Goal: Transaction & Acquisition: Purchase product/service

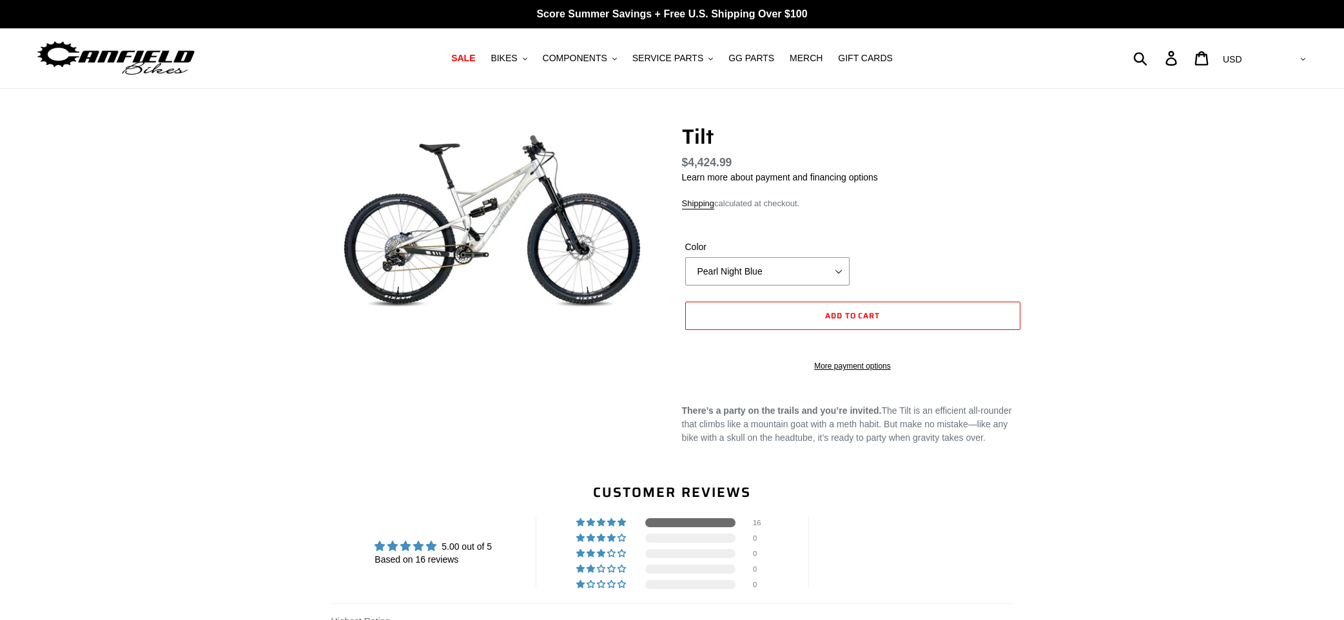
select select "highest-rating"
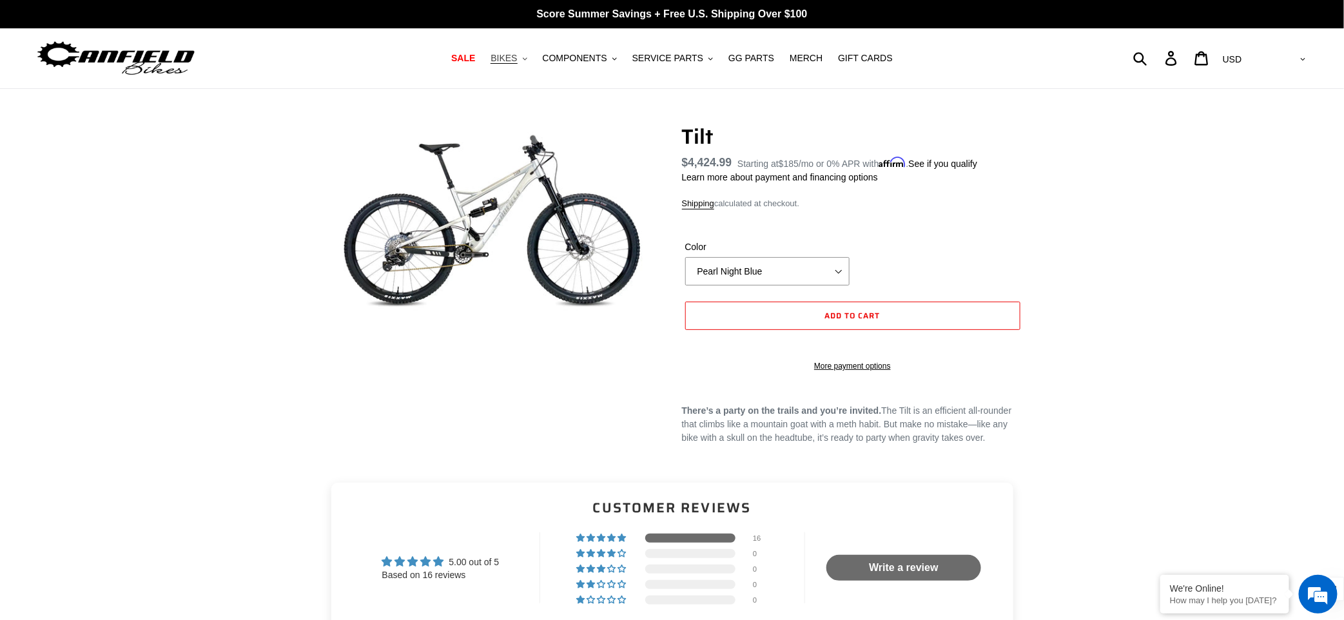
click at [525, 61] on button "BIKES .cls-1{fill:#231f20}" at bounding box center [508, 58] width 49 height 17
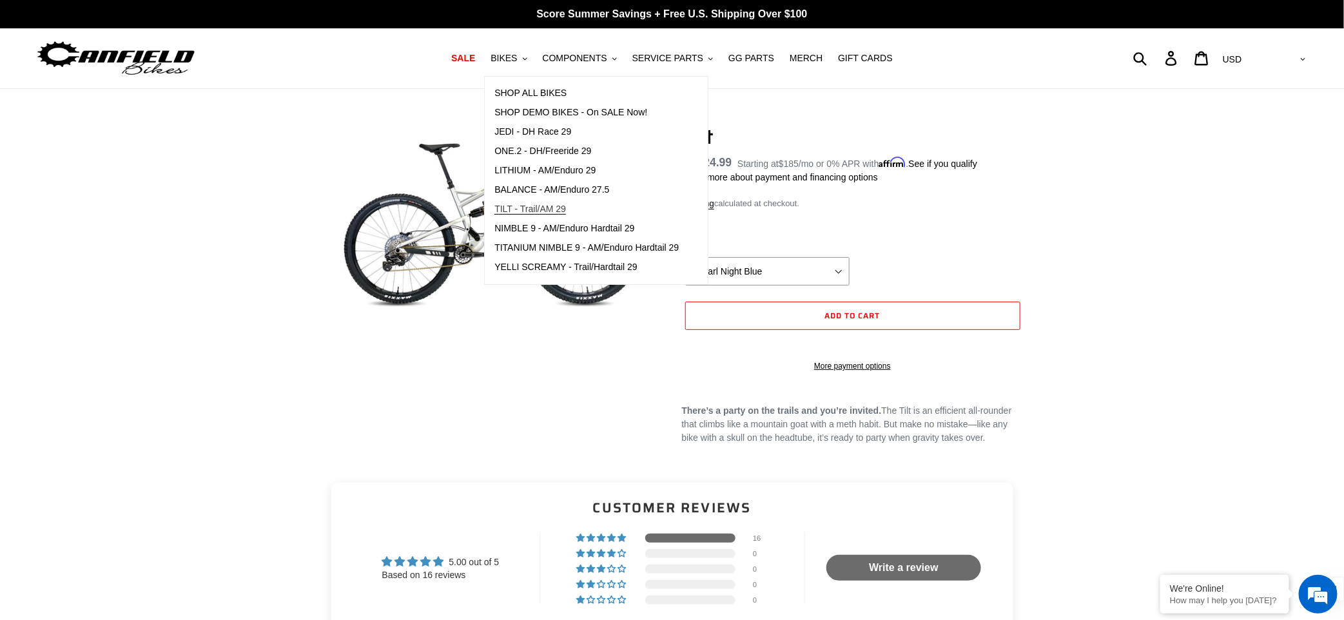
click at [534, 207] on span "TILT - Trail/AM 29" at bounding box center [530, 209] width 72 height 11
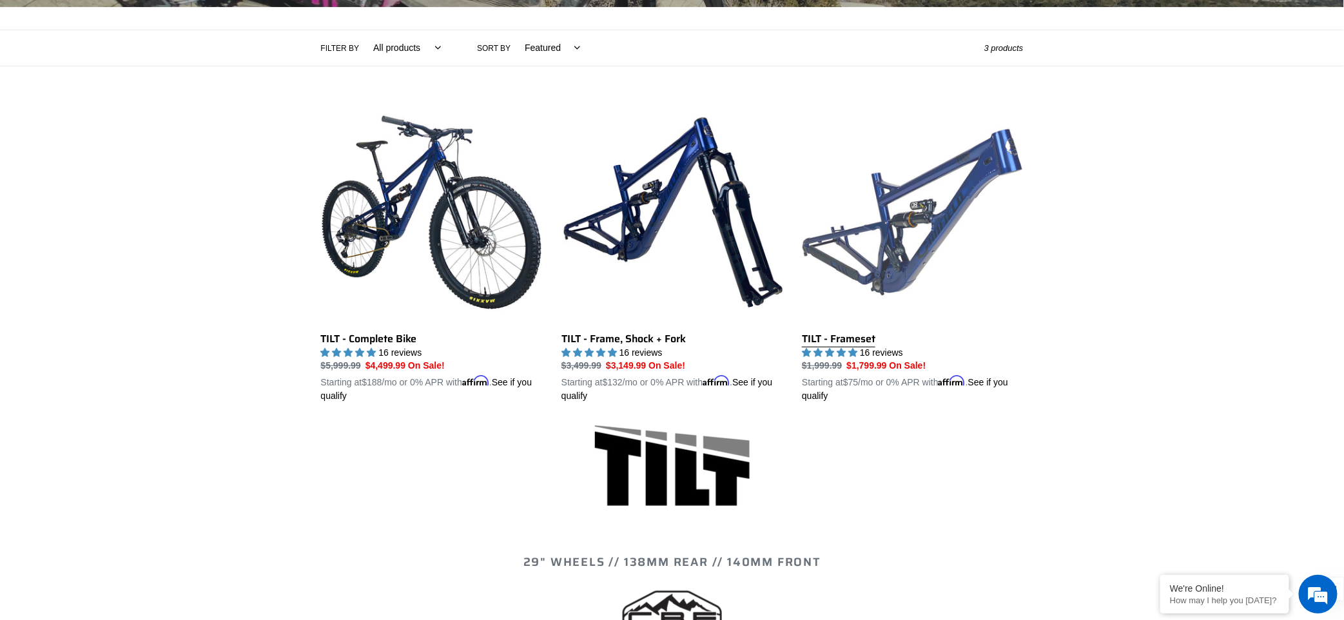
scroll to position [278, 0]
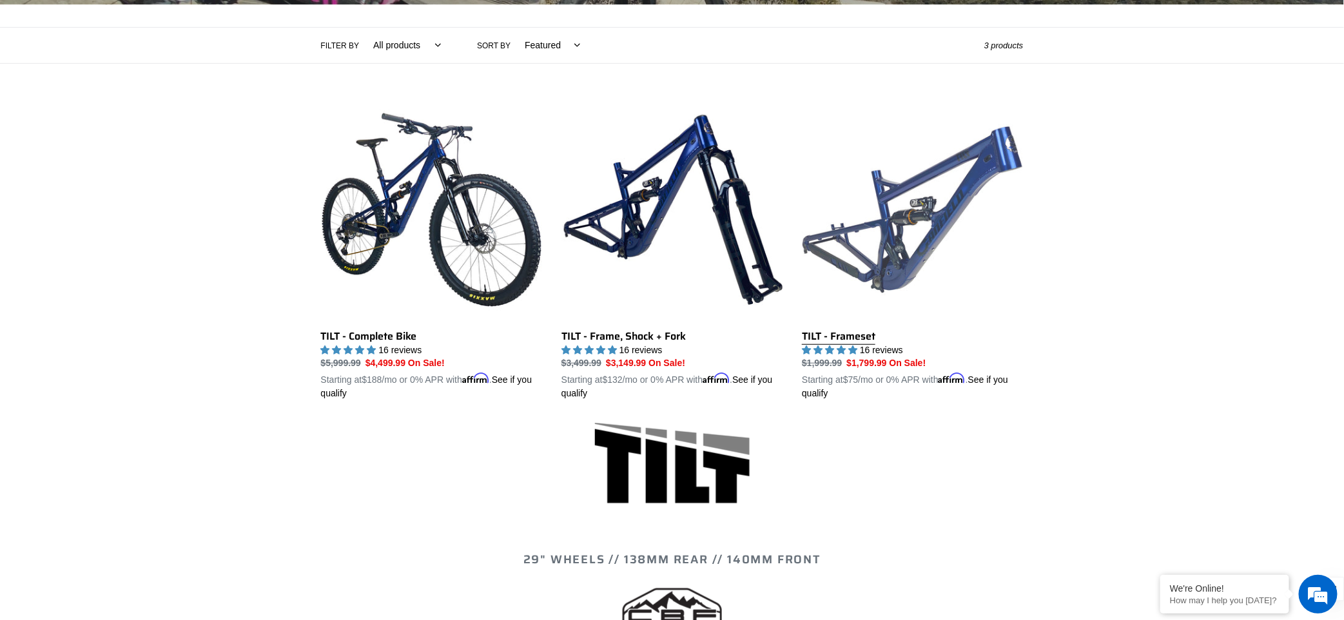
click at [947, 206] on link "TILT - Frameset" at bounding box center [912, 250] width 221 height 302
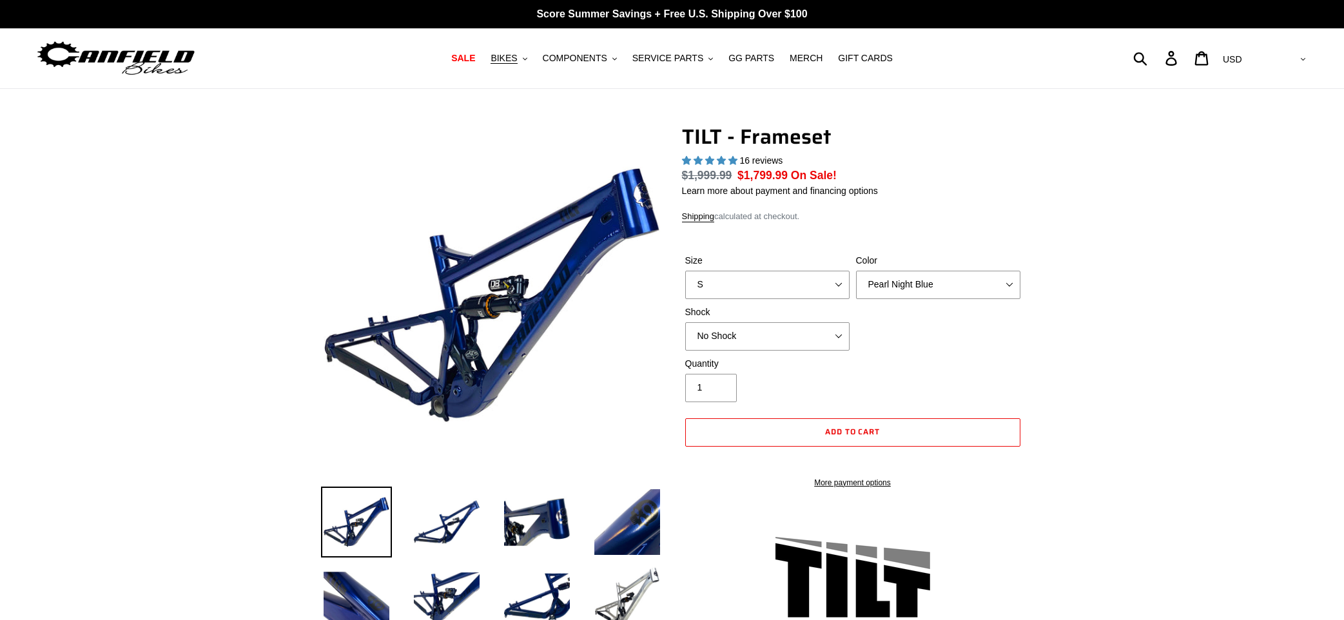
select select "highest-rating"
click at [828, 338] on select "No Shock Cane Creek DB Kitsuma Air RockShox Deluxe Ultimate Fox FLOAT X EXT Sto…" at bounding box center [767, 336] width 164 height 28
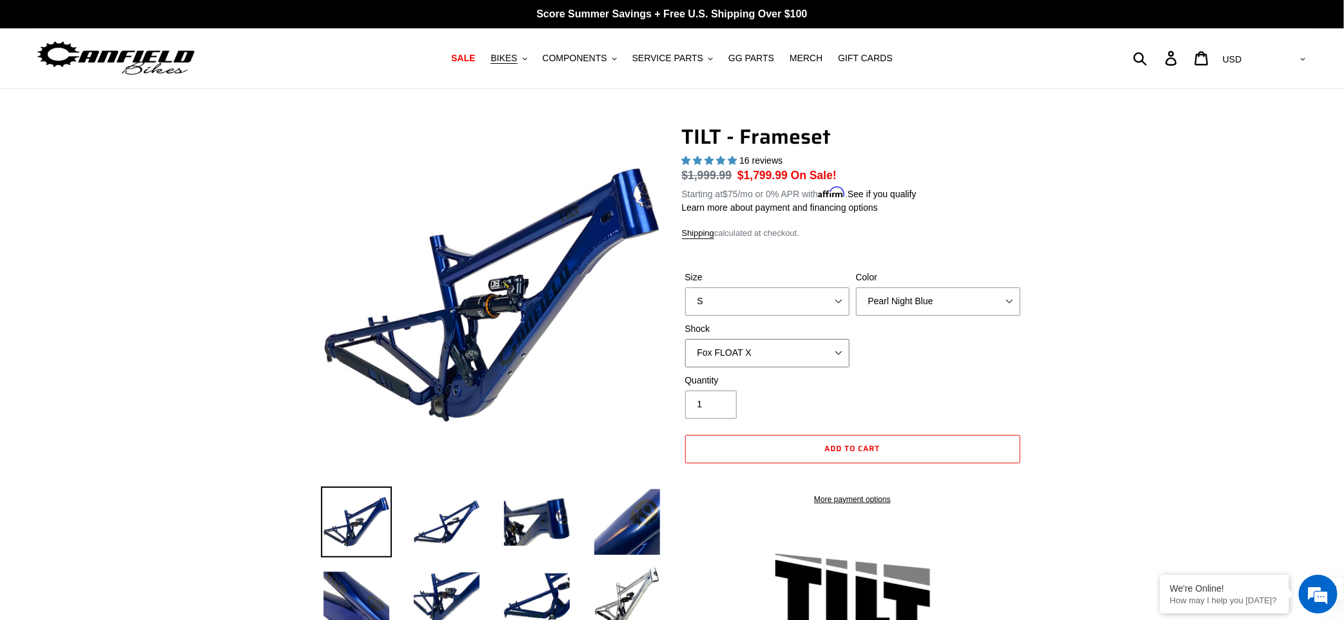
click at [685, 339] on select "No Shock Cane Creek DB Kitsuma Air RockShox Deluxe Ultimate Fox FLOAT X EXT Sto…" at bounding box center [767, 353] width 164 height 28
click at [821, 355] on select "No Shock Cane Creek DB Kitsuma Air RockShox Deluxe Ultimate Fox FLOAT X EXT Sto…" at bounding box center [767, 353] width 164 height 28
click at [685, 339] on select "No Shock Cane Creek DB Kitsuma Air RockShox Deluxe Ultimate Fox FLOAT X EXT Sto…" at bounding box center [767, 353] width 164 height 28
click at [806, 357] on select "No Shock Cane Creek DB Kitsuma Air RockShox Deluxe Ultimate Fox FLOAT X EXT Sto…" at bounding box center [767, 353] width 164 height 28
click at [685, 339] on select "No Shock Cane Creek DB Kitsuma Air RockShox Deluxe Ultimate Fox FLOAT X EXT Sto…" at bounding box center [767, 353] width 164 height 28
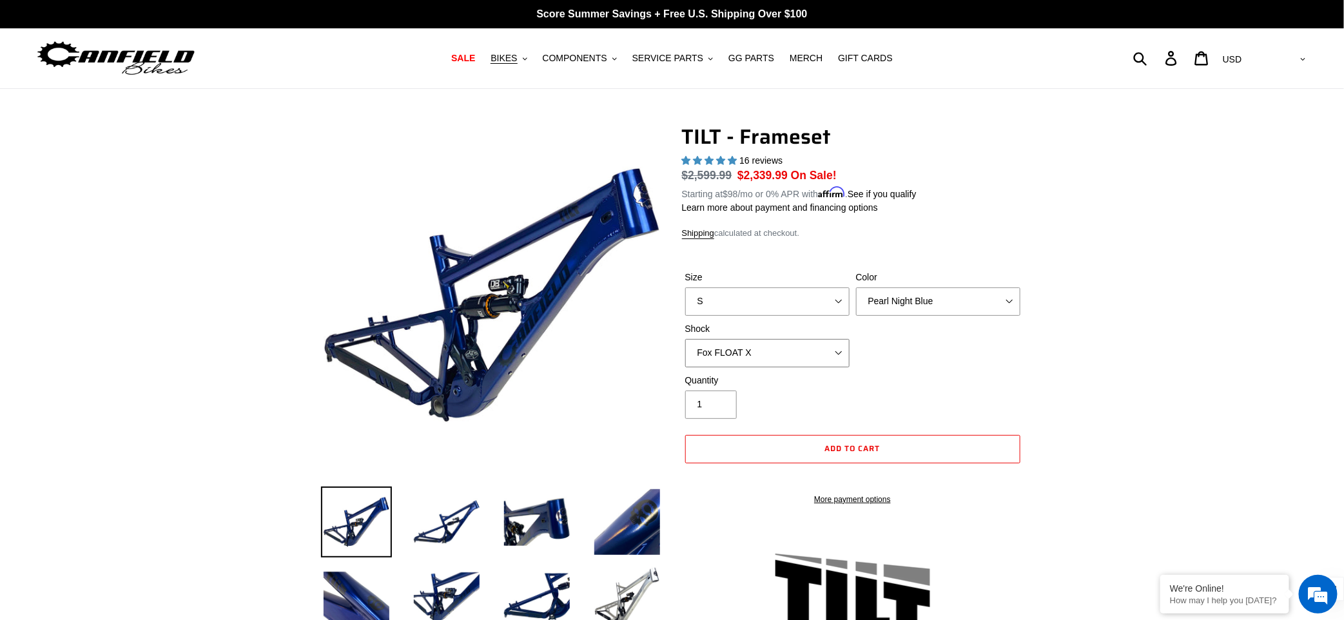
click at [802, 352] on select "No Shock Cane Creek DB Kitsuma Air RockShox Deluxe Ultimate Fox FLOAT X EXT Sto…" at bounding box center [767, 353] width 164 height 28
select select "No Shock"
click at [685, 339] on select "No Shock Cane Creek DB Kitsuma Air RockShox Deluxe Ultimate Fox FLOAT X EXT Sto…" at bounding box center [767, 353] width 164 height 28
click at [515, 55] on span "BIKES" at bounding box center [503, 58] width 26 height 11
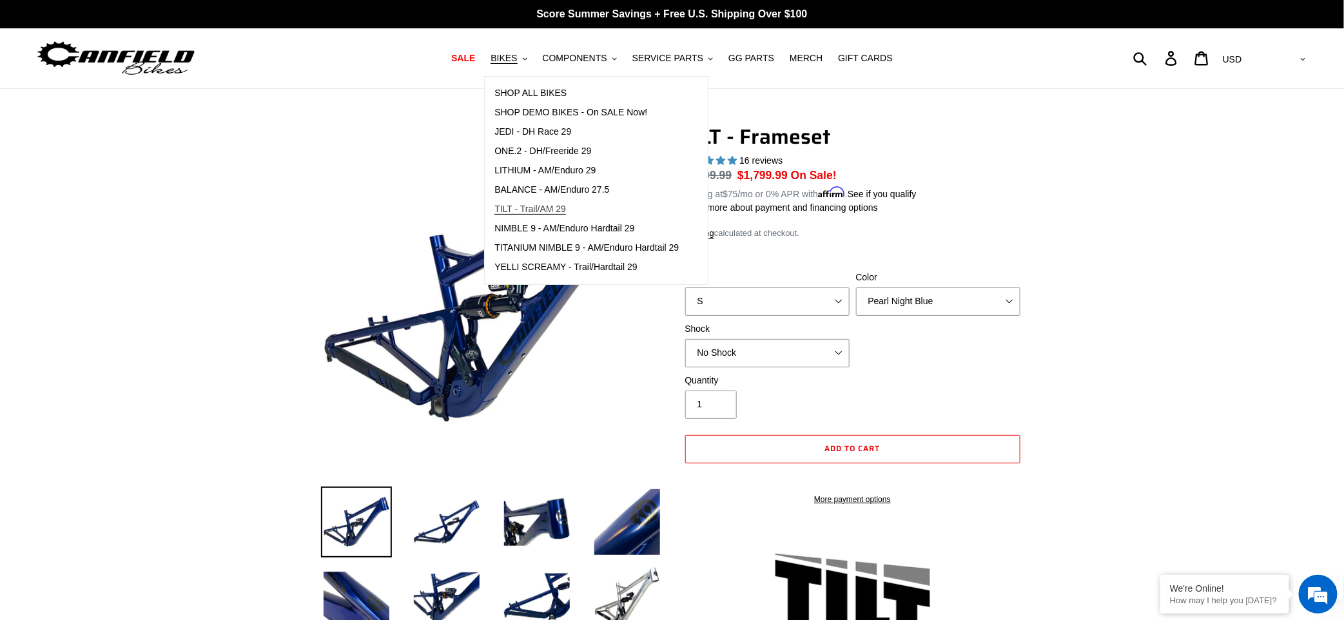
click at [535, 211] on span "TILT - Trail/AM 29" at bounding box center [530, 209] width 72 height 11
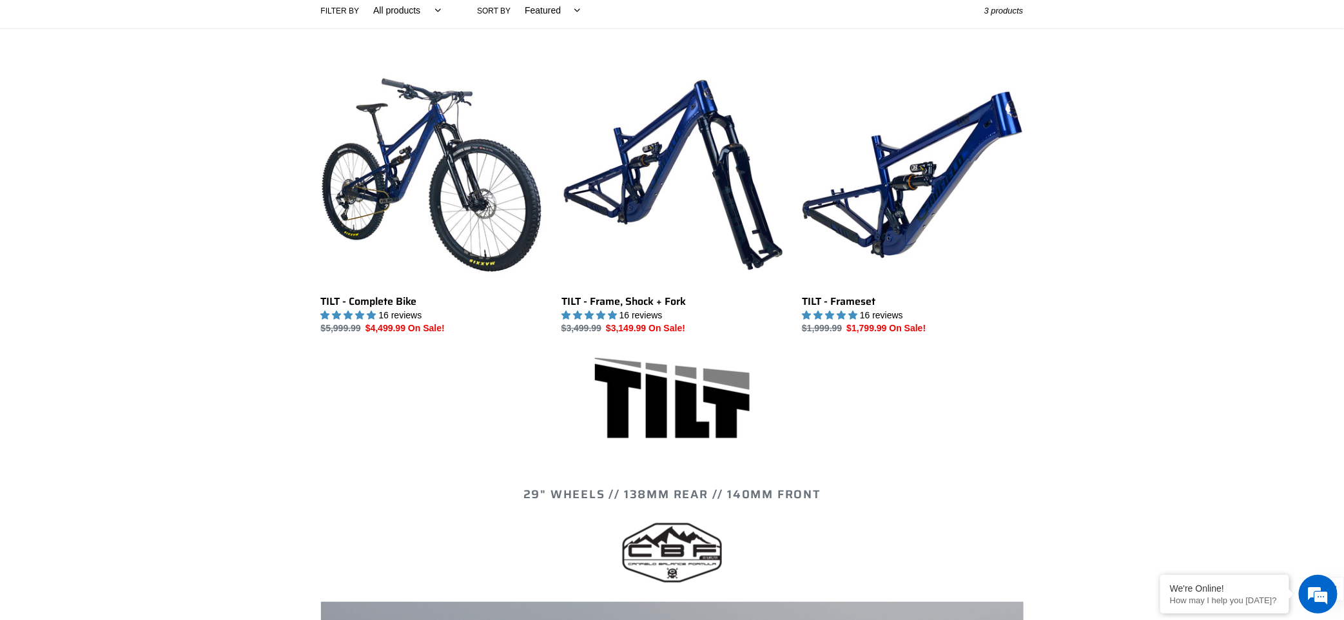
scroll to position [311, 0]
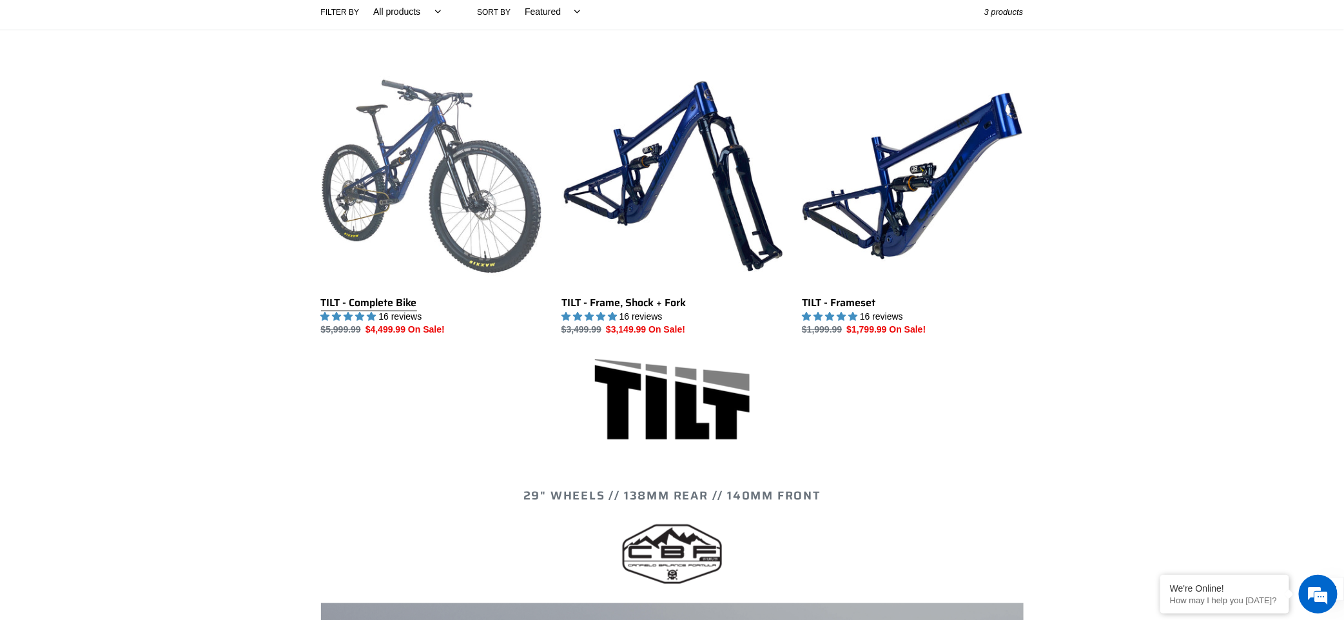
click at [374, 180] on link "TILT - Complete Bike" at bounding box center [431, 201] width 221 height 271
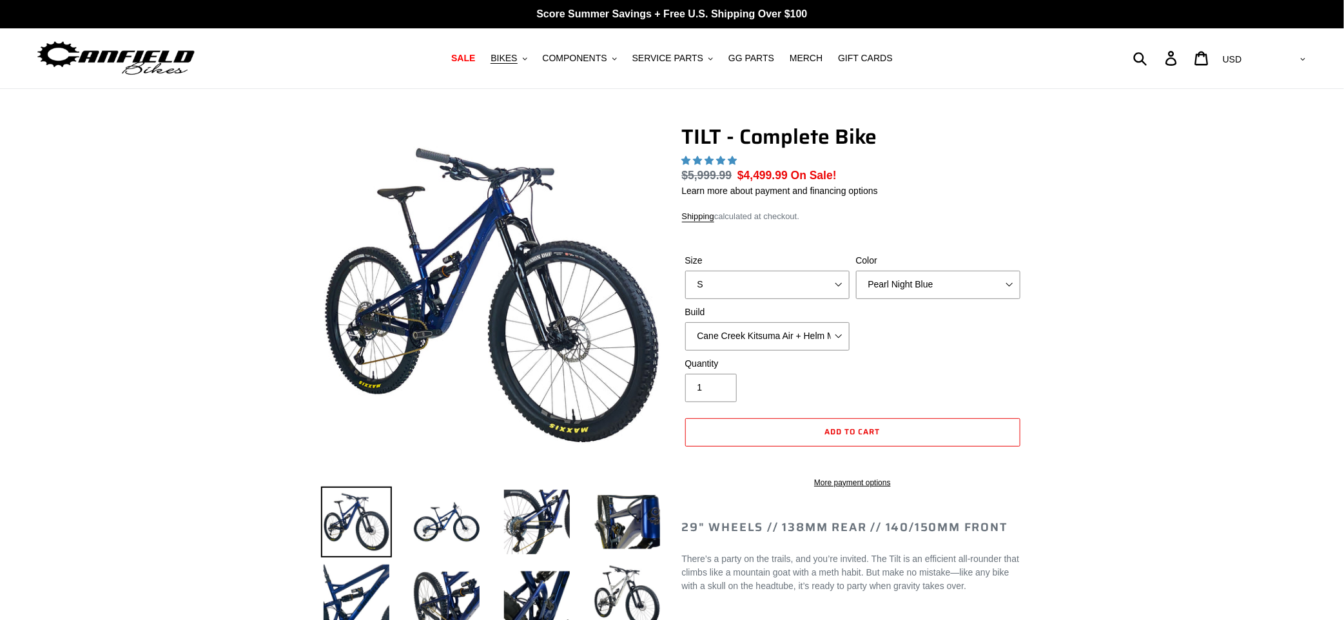
select select "highest-rating"
